Goal: Task Accomplishment & Management: Manage account settings

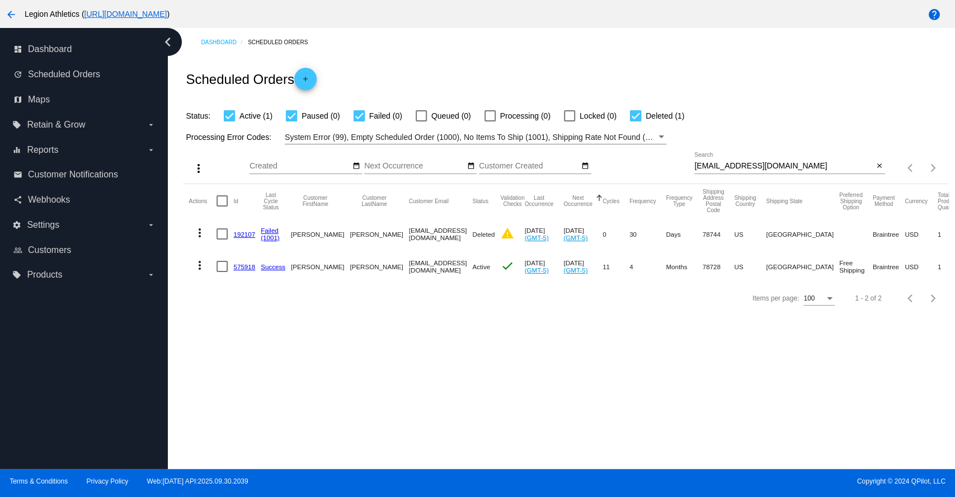
click at [726, 163] on input "josephfkerns@gmail.com" at bounding box center [784, 166] width 179 height 9
click at [726, 162] on input "josephfkerns@gmail.com" at bounding box center [784, 166] width 179 height 9
paste input "Kylet511"
type input "[EMAIL_ADDRESS][DOMAIN_NAME]"
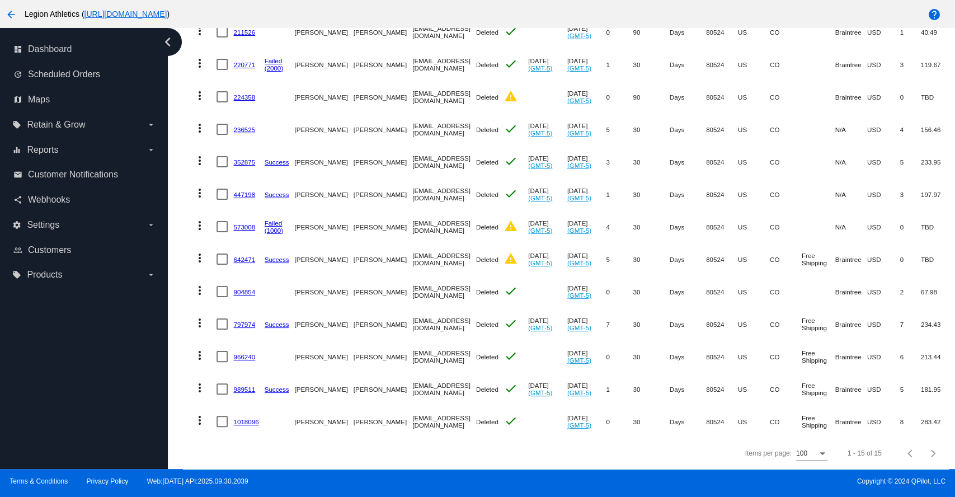
scroll to position [276, 0]
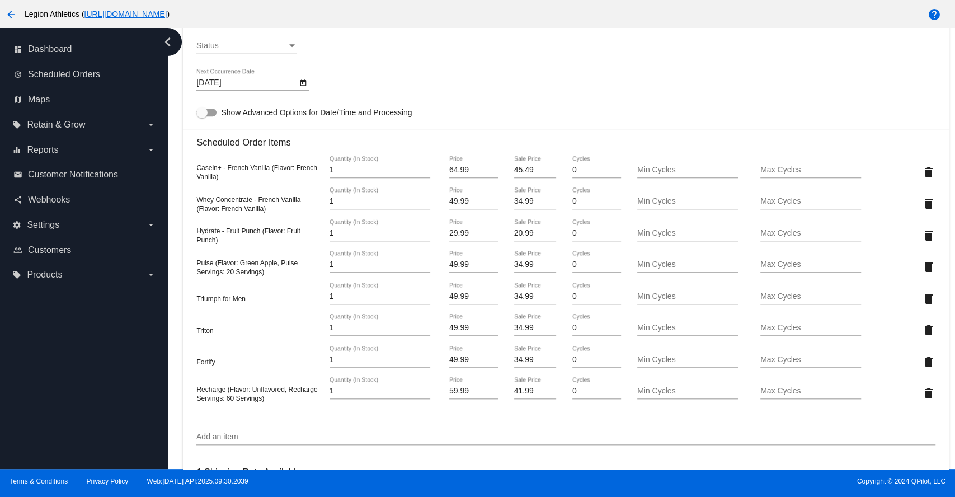
scroll to position [622, 0]
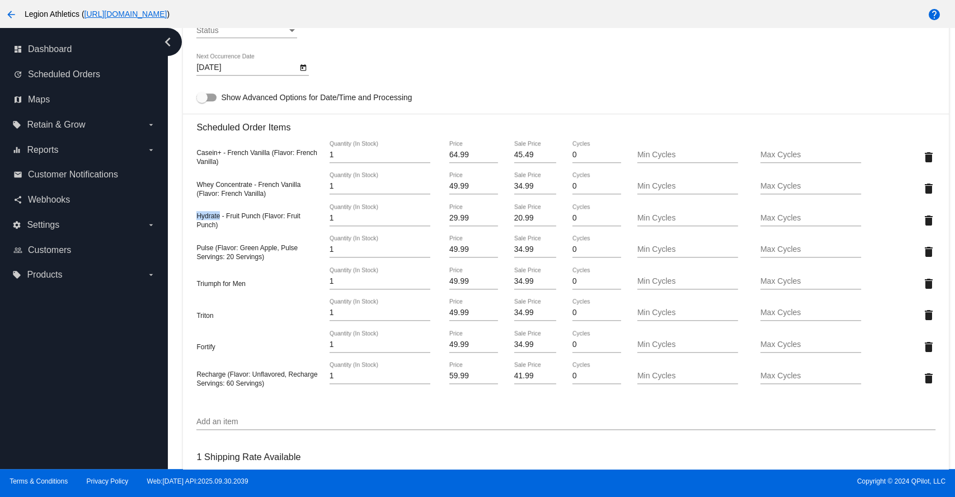
drag, startPoint x: 219, startPoint y: 219, endPoint x: 199, endPoint y: 218, distance: 20.2
click at [199, 218] on span "Hydrate - Fruit Punch (Flavor: Fruit Punch)" at bounding box center [248, 220] width 104 height 17
copy span "Hydrate"
click at [218, 254] on span "Pulse (Flavor: Green Apple, Pulse Servings: 20 Servings)" at bounding box center [246, 252] width 101 height 17
drag, startPoint x: 217, startPoint y: 158, endPoint x: 193, endPoint y: 157, distance: 24.1
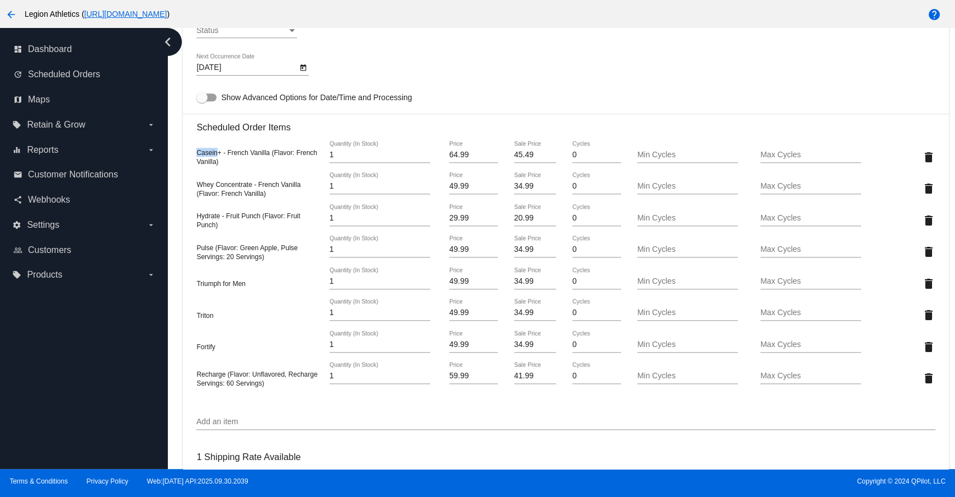
click at [193, 157] on mat-card "Customer 297195: Kyle Forrest kylet511@gmail.com Customer Shipping Enter Shippi…" at bounding box center [566, 241] width 766 height 1340
copy span "Casein"
click at [236, 261] on span "Pulse (Flavor: Green Apple, Pulse Servings: 20 Servings)" at bounding box center [246, 252] width 101 height 17
drag, startPoint x: 224, startPoint y: 378, endPoint x: 193, endPoint y: 380, distance: 31.9
click at [193, 380] on mat-card "Customer 297195: Kyle Forrest kylet511@gmail.com Customer Shipping Enter Shippi…" at bounding box center [566, 241] width 766 height 1340
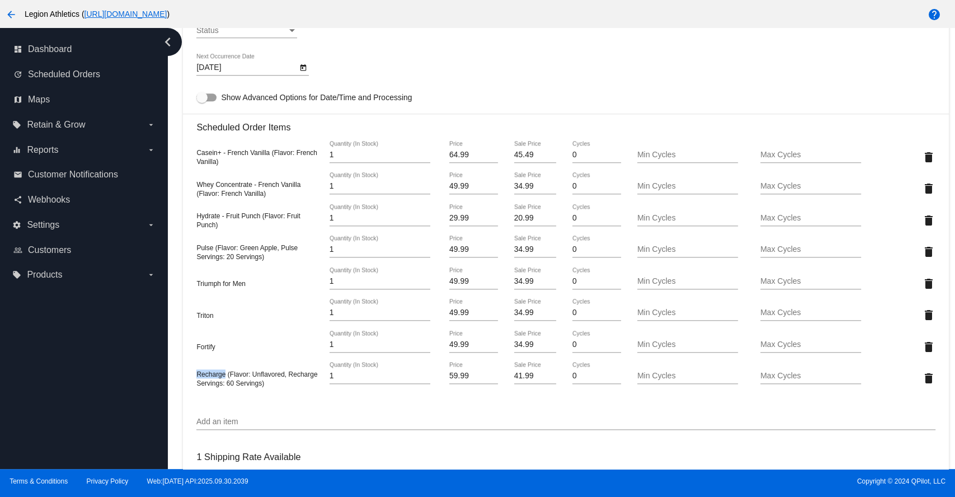
copy span "Recharge"
drag, startPoint x: 252, startPoint y: 379, endPoint x: 283, endPoint y: 383, distance: 31.1
click at [283, 383] on span "Recharge (Flavor: Unflavored, Recharge Servings: 60 Servings)" at bounding box center [256, 378] width 121 height 17
copy span "Unflavored"
drag, startPoint x: 270, startPoint y: 154, endPoint x: 192, endPoint y: 157, distance: 78.4
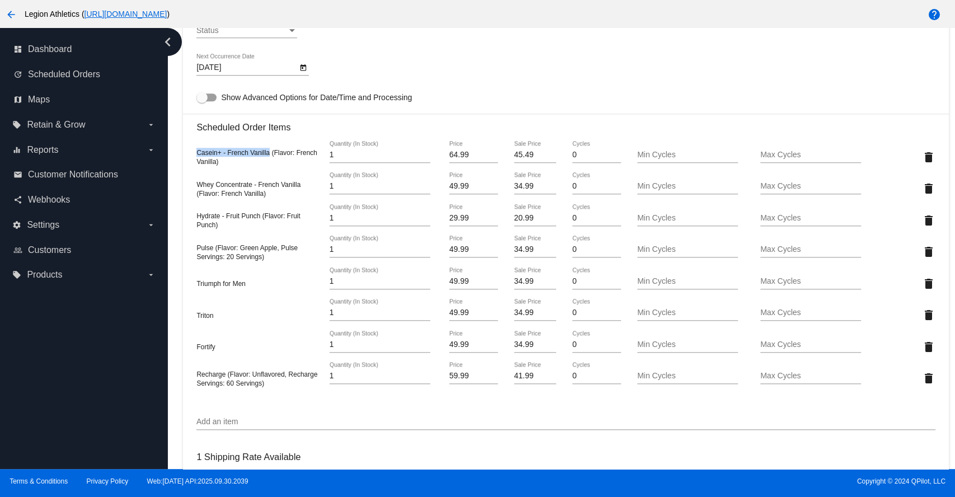
click at [192, 157] on mat-card "Customer 297195: Kyle Forrest kylet511@gmail.com Customer Shipping Enter Shippi…" at bounding box center [566, 241] width 766 height 1340
copy span "Casein+ - French Vanilla"
drag, startPoint x: 301, startPoint y: 187, endPoint x: 195, endPoint y: 189, distance: 105.2
click at [195, 189] on mat-card "Customer 297195: Kyle Forrest kylet511@gmail.com Customer Shipping Enter Shippi…" at bounding box center [566, 241] width 766 height 1340
copy span "Whey Concentrate - French Vanilla"
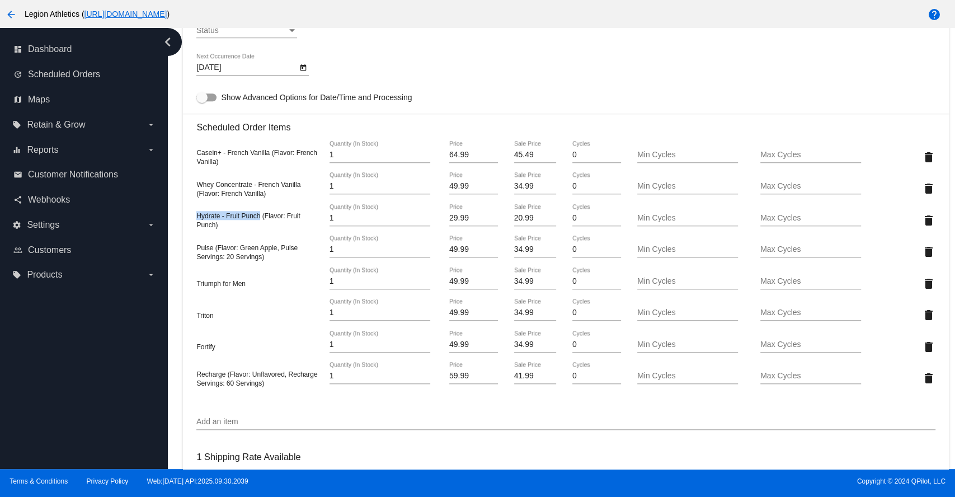
drag, startPoint x: 260, startPoint y: 218, endPoint x: 192, endPoint y: 220, distance: 67.8
click at [192, 220] on mat-card "Customer 297195: Kyle Forrest kylet511@gmail.com Customer Shipping Enter Shippi…" at bounding box center [566, 241] width 766 height 1340
copy span "Hydrate - Fruit Punch"
drag, startPoint x: 276, startPoint y: 251, endPoint x: 188, endPoint y: 257, distance: 88.1
click at [188, 257] on mat-card "Customer 297195: Kyle Forrest kylet511@gmail.com Customer Shipping Enter Shippi…" at bounding box center [566, 241] width 766 height 1340
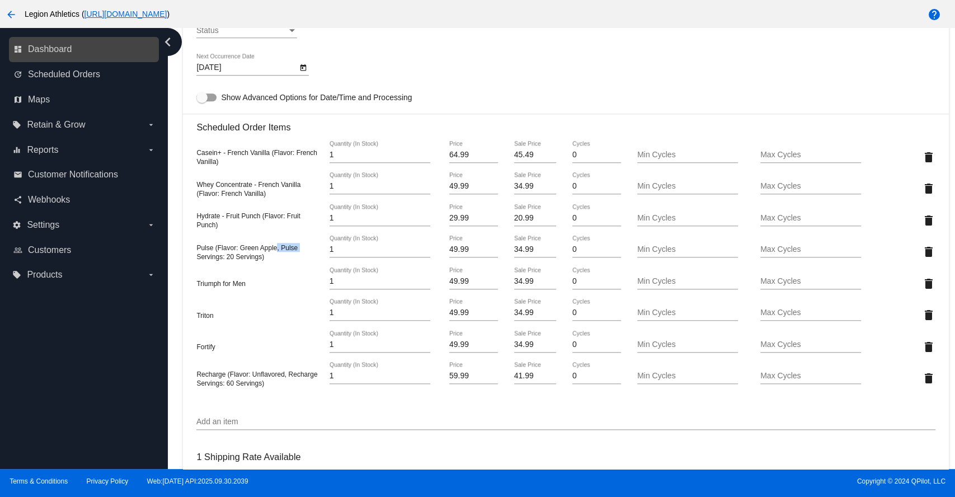
copy span ", Pulse"
drag, startPoint x: 251, startPoint y: 288, endPoint x: 193, endPoint y: 294, distance: 58.6
click at [193, 294] on mat-card "Customer 297195: Kyle Forrest kylet511@gmail.com Customer Shipping Enter Shippi…" at bounding box center [566, 241] width 766 height 1340
copy span "Triumph for Men"
drag, startPoint x: 213, startPoint y: 322, endPoint x: 192, endPoint y: 323, distance: 21.3
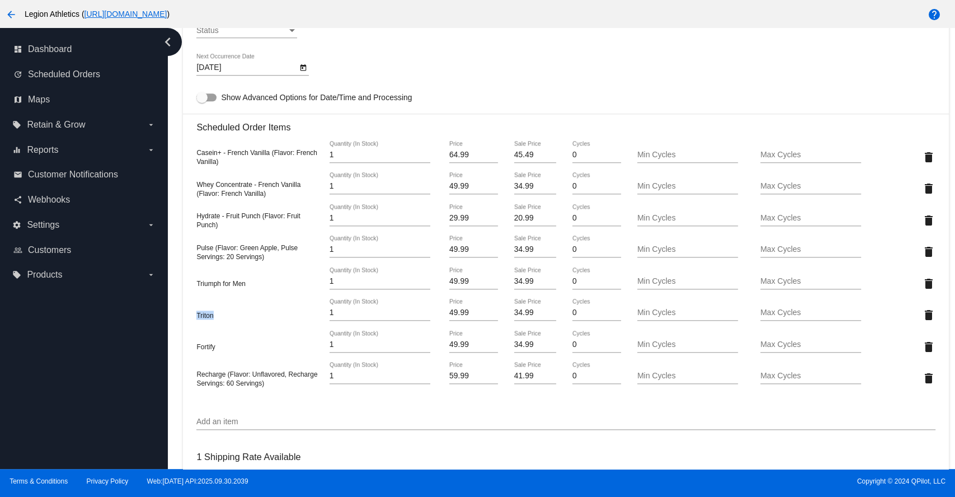
click at [192, 323] on mat-card "Customer 297195: Kyle Forrest kylet511@gmail.com Customer Shipping Enter Shippi…" at bounding box center [566, 241] width 766 height 1340
copy span "Triton"
drag, startPoint x: 216, startPoint y: 353, endPoint x: 197, endPoint y: 353, distance: 19.0
click at [197, 351] on div "Fortify" at bounding box center [257, 346] width 123 height 9
drag, startPoint x: 285, startPoint y: 381, endPoint x: 197, endPoint y: 382, distance: 87.9
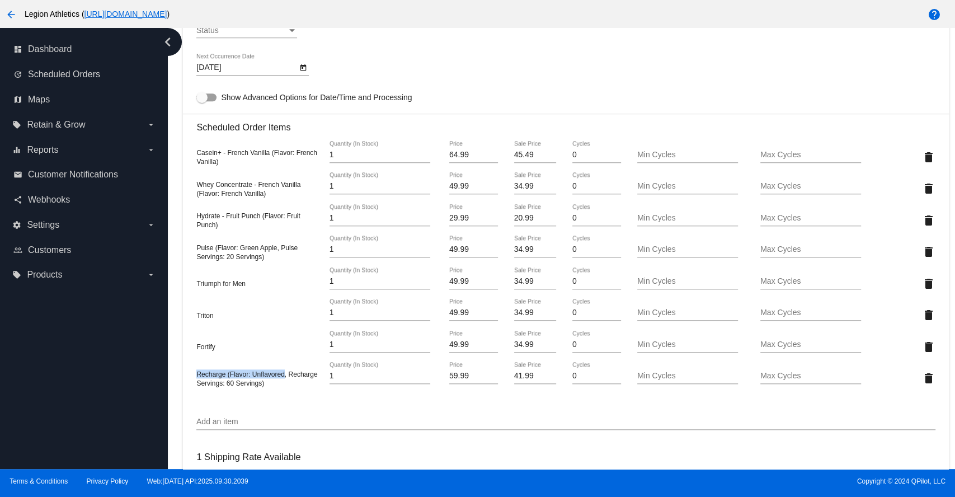
click at [197, 382] on span "Recharge (Flavor: Unflavored, Recharge Servings: 60 Servings)" at bounding box center [256, 378] width 121 height 17
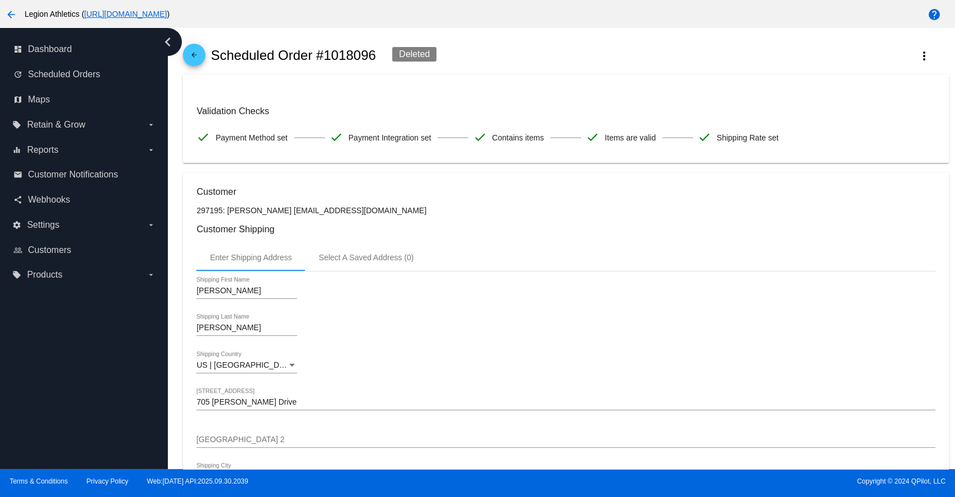
scroll to position [0, 0]
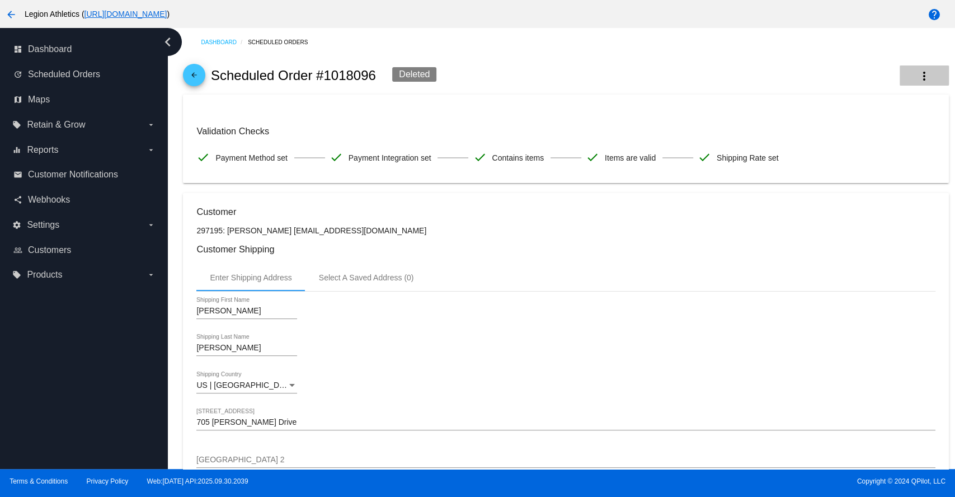
click at [918, 73] on mat-icon "more_vert" at bounding box center [924, 75] width 13 height 13
click at [719, 60] on div at bounding box center [477, 248] width 955 height 497
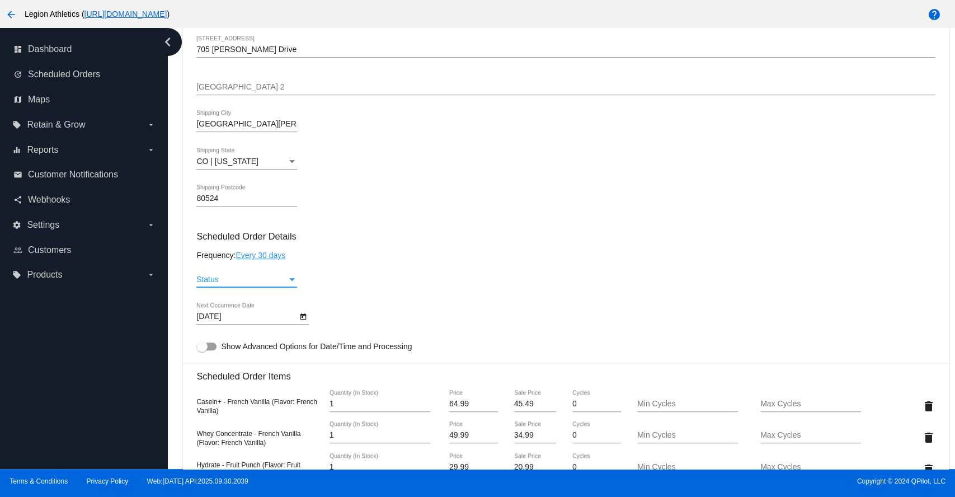
click at [291, 281] on div "Status" at bounding box center [292, 279] width 6 height 3
click at [221, 287] on span "Active" at bounding box center [246, 283] width 101 height 24
click at [524, 270] on div "Active Status" at bounding box center [565, 281] width 739 height 32
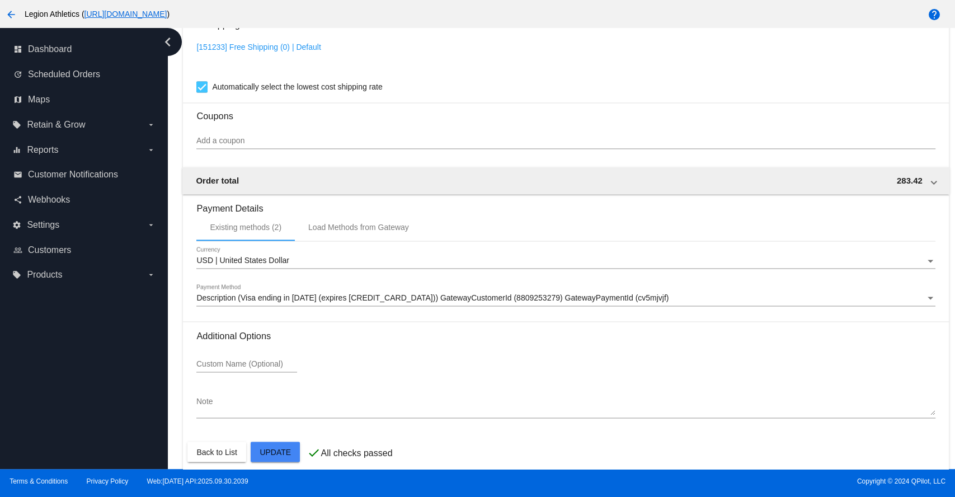
scroll to position [1073, 0]
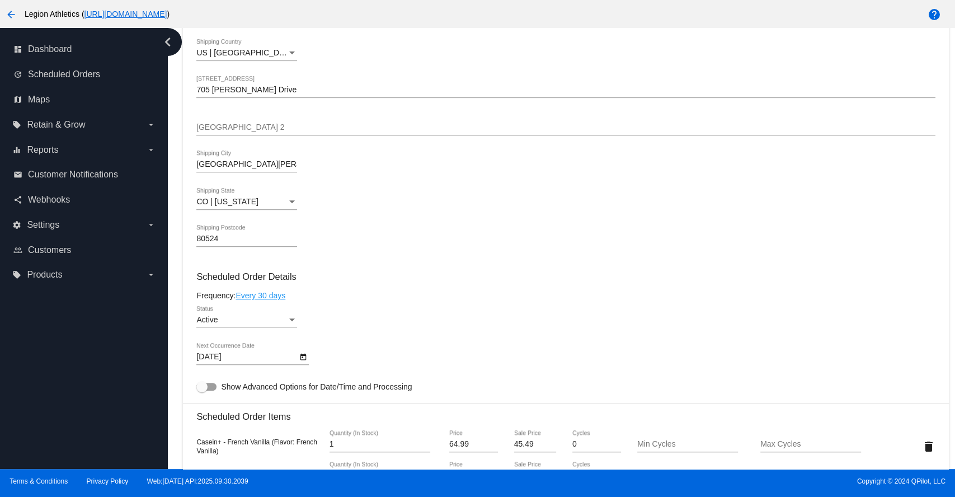
scroll to position [327, 0]
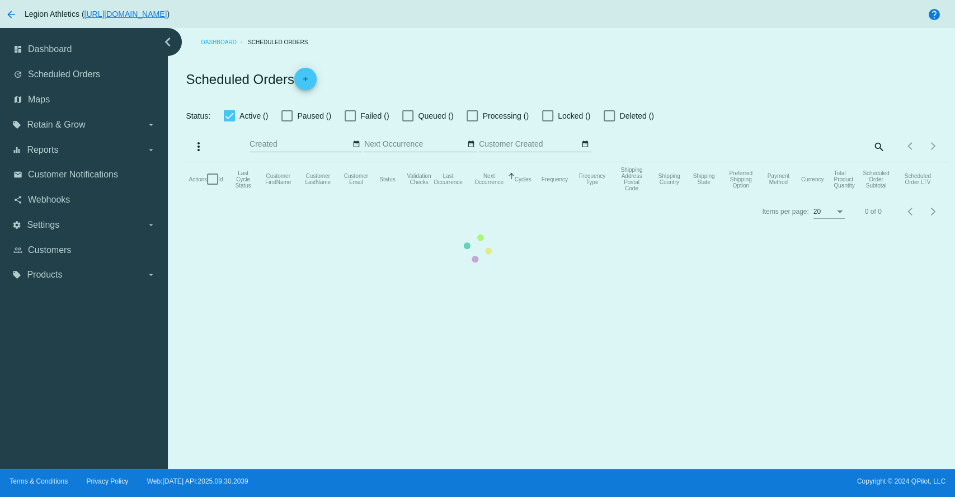
checkbox input "true"
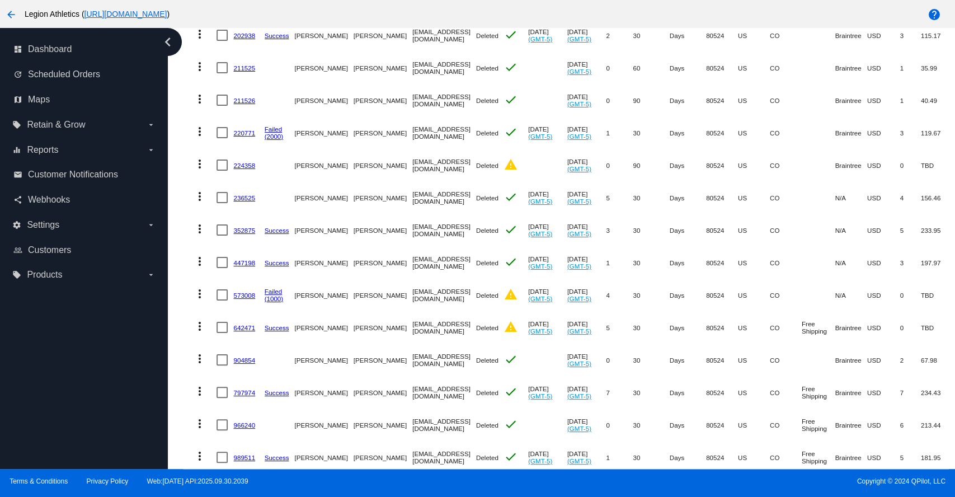
scroll to position [276, 0]
